Goal: Find contact information: Find contact information

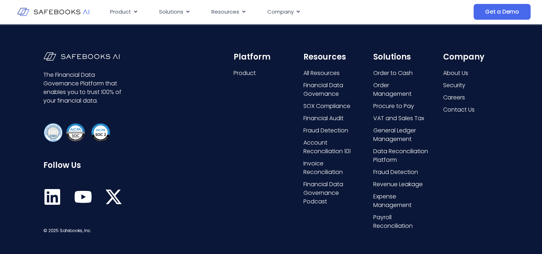
scroll to position [1825, 0]
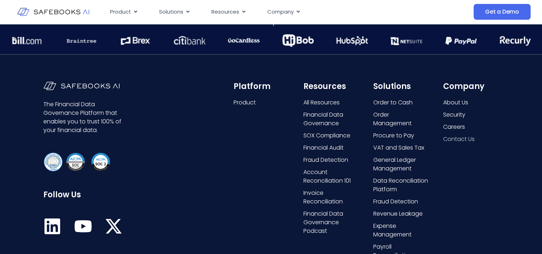
click at [465, 139] on span "Contact Us" at bounding box center [459, 139] width 32 height 9
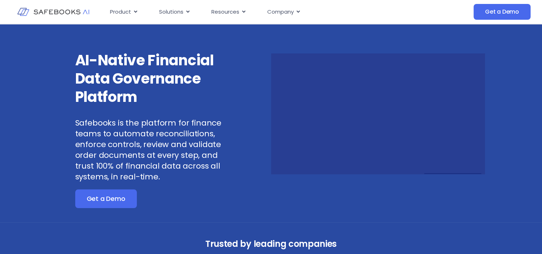
scroll to position [0, 0]
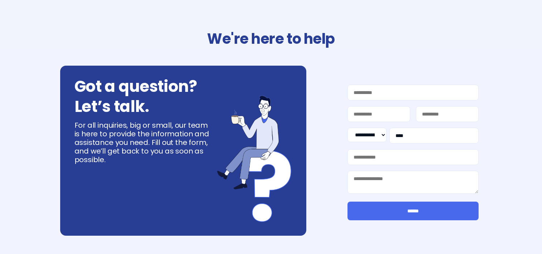
select select "**"
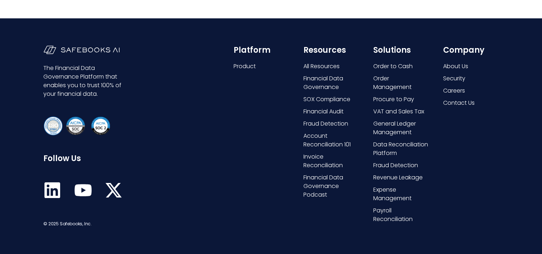
scroll to position [450, 0]
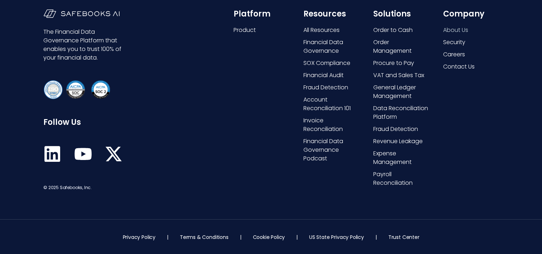
click at [458, 32] on span "About Us" at bounding box center [455, 30] width 25 height 9
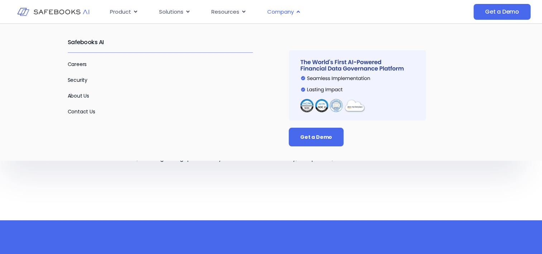
click at [284, 10] on span "Company" at bounding box center [280, 12] width 27 height 8
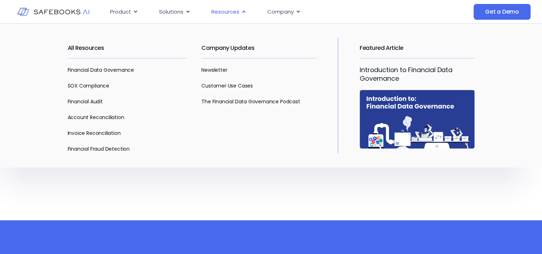
click at [222, 10] on span "Resources" at bounding box center [226, 12] width 28 height 8
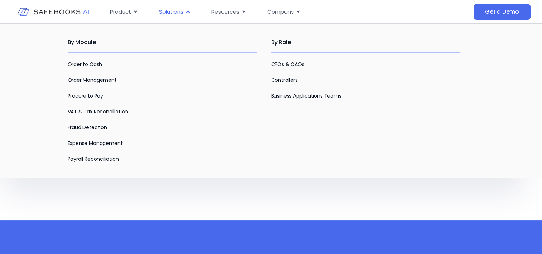
click at [179, 10] on span "Solutions" at bounding box center [171, 12] width 24 height 8
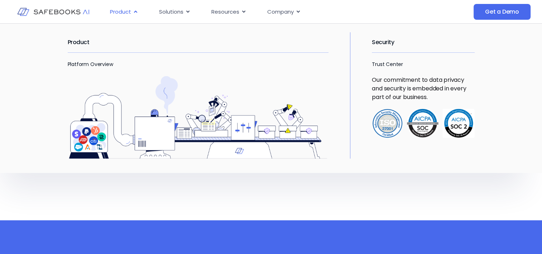
click at [118, 11] on span "Product" at bounding box center [120, 12] width 21 height 8
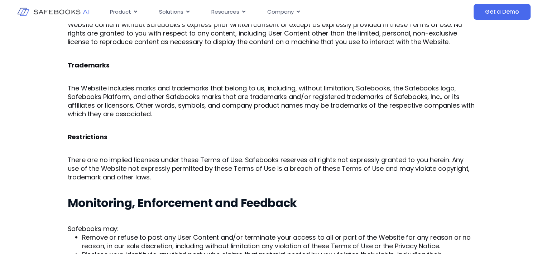
scroll to position [1362, 0]
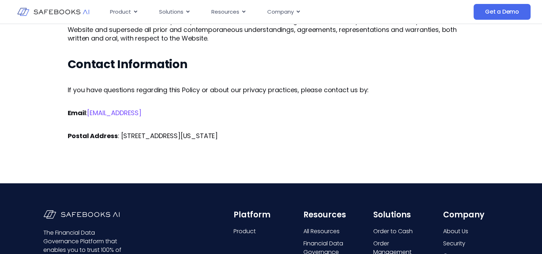
drag, startPoint x: 124, startPoint y: 132, endPoint x: 79, endPoint y: 134, distance: 45.2
drag, startPoint x: 99, startPoint y: 123, endPoint x: 265, endPoint y: 119, distance: 166.4
drag, startPoint x: 265, startPoint y: 119, endPoint x: 229, endPoint y: 122, distance: 36.0
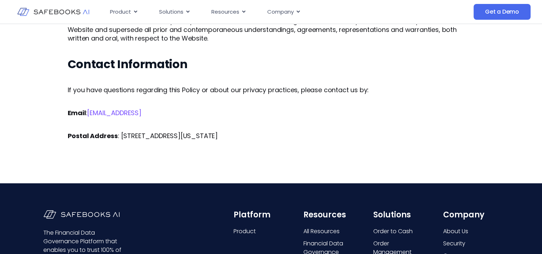
drag, startPoint x: 139, startPoint y: 151, endPoint x: 108, endPoint y: 150, distance: 31.2
click at [99, 131] on strong "Postal Address" at bounding box center [93, 135] width 50 height 9
drag, startPoint x: 67, startPoint y: 125, endPoint x: 114, endPoint y: 126, distance: 47.0
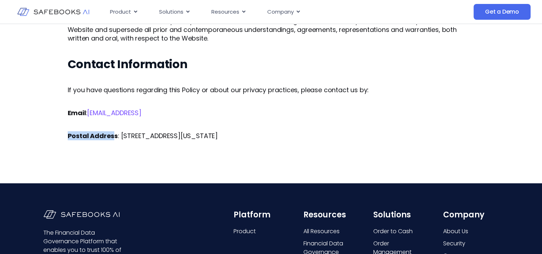
click at [114, 131] on strong "Postal Address" at bounding box center [93, 135] width 50 height 9
drag, startPoint x: 114, startPoint y: 126, endPoint x: 143, endPoint y: 136, distance: 30.4
click at [120, 132] on p "Postal Address : 1207 Delaware Ave #672, Wilmington, DE 19806" at bounding box center [271, 136] width 407 height 9
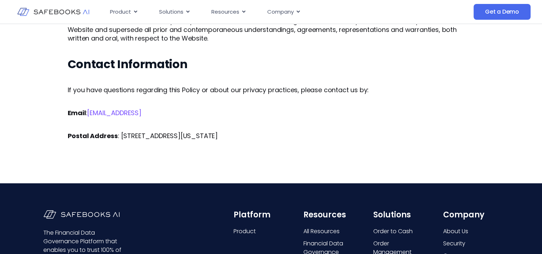
drag, startPoint x: 119, startPoint y: 125, endPoint x: 273, endPoint y: 127, distance: 153.8
click at [273, 132] on p "Postal Address : 1207 Delaware Ave #672, Wilmington, DE 19806" at bounding box center [271, 136] width 407 height 9
copy p "1207 Delaware Ave #672, Wilmington, DE 19806"
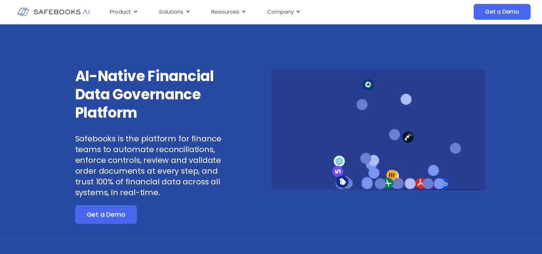
drag, startPoint x: 354, startPoint y: 129, endPoint x: 281, endPoint y: 159, distance: 78.4
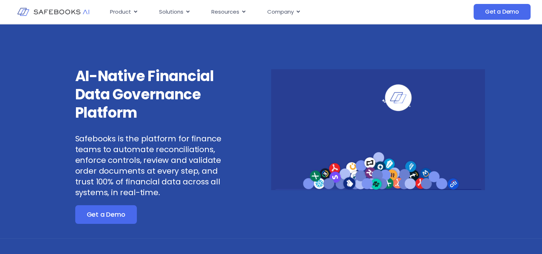
click at [354, 129] on video at bounding box center [378, 129] width 214 height 120
